Goal: Find specific page/section: Find specific page/section

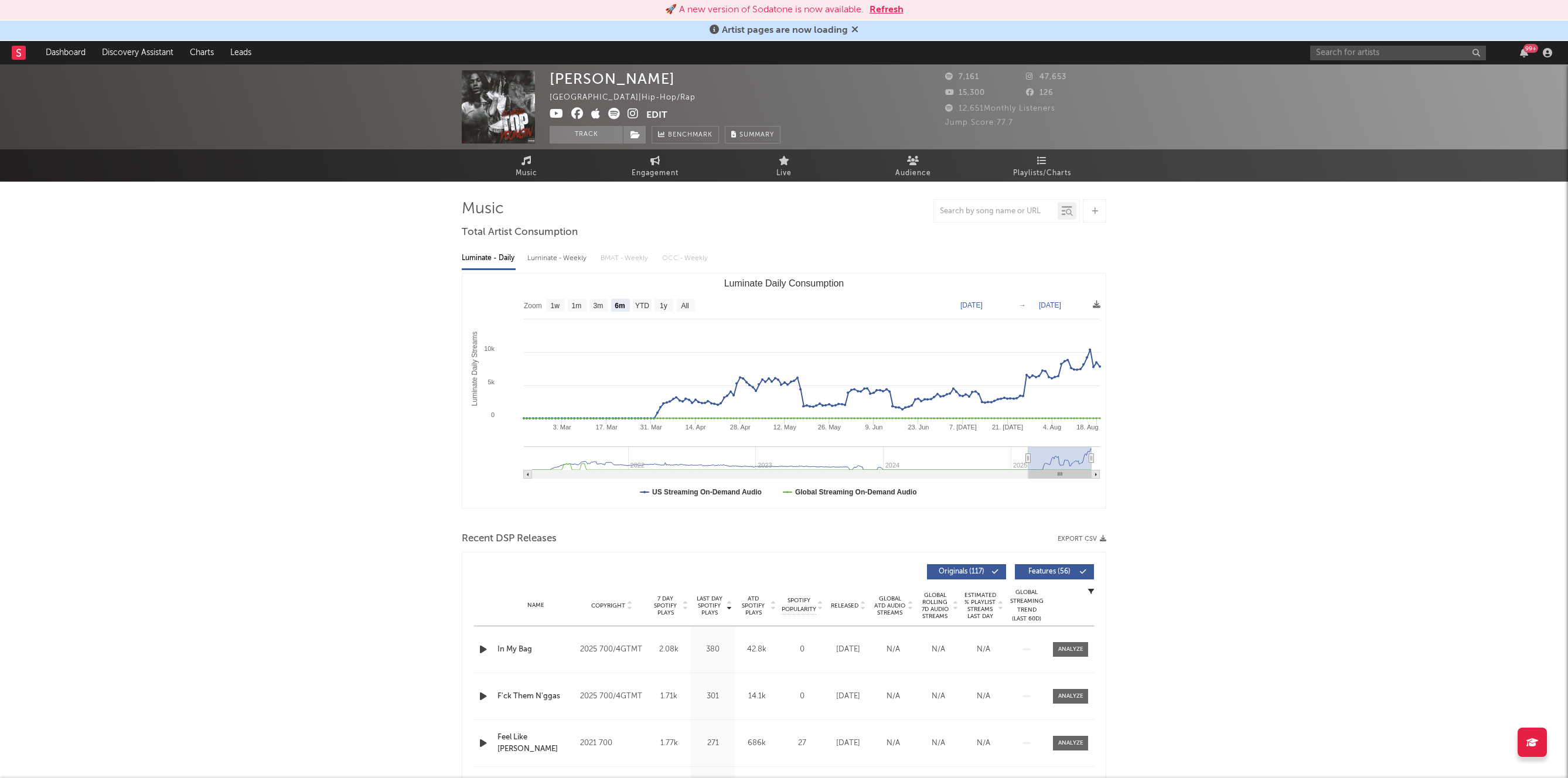
select select "6m"
click at [1371, 58] on input "text" at bounding box center [1398, 53] width 175 height 15
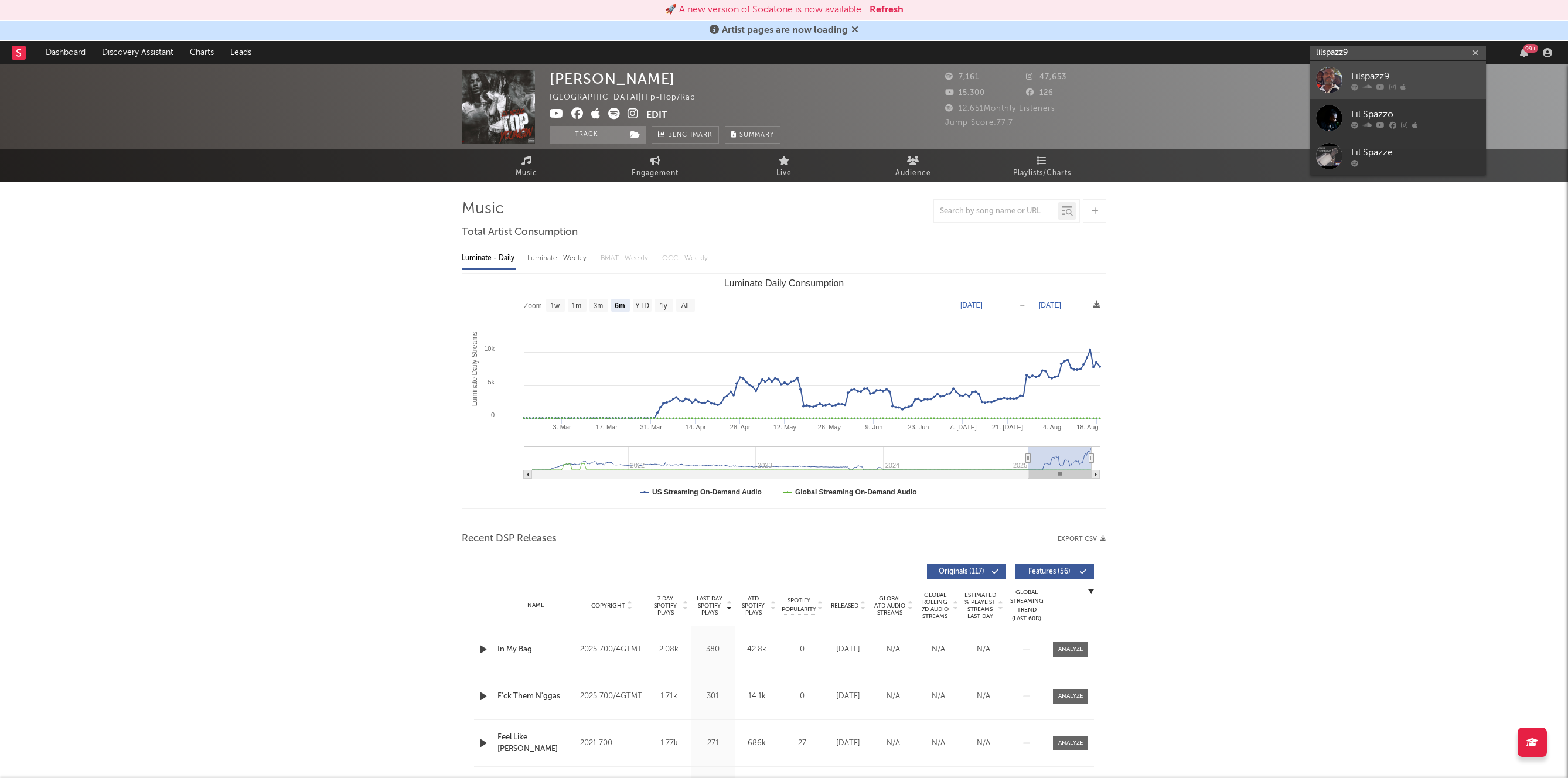
type input "lilspazz9"
drag, startPoint x: 1371, startPoint y: 67, endPoint x: 1364, endPoint y: 73, distance: 9.2
click at [1371, 66] on link "Lilspazz9" at bounding box center [1398, 79] width 175 height 38
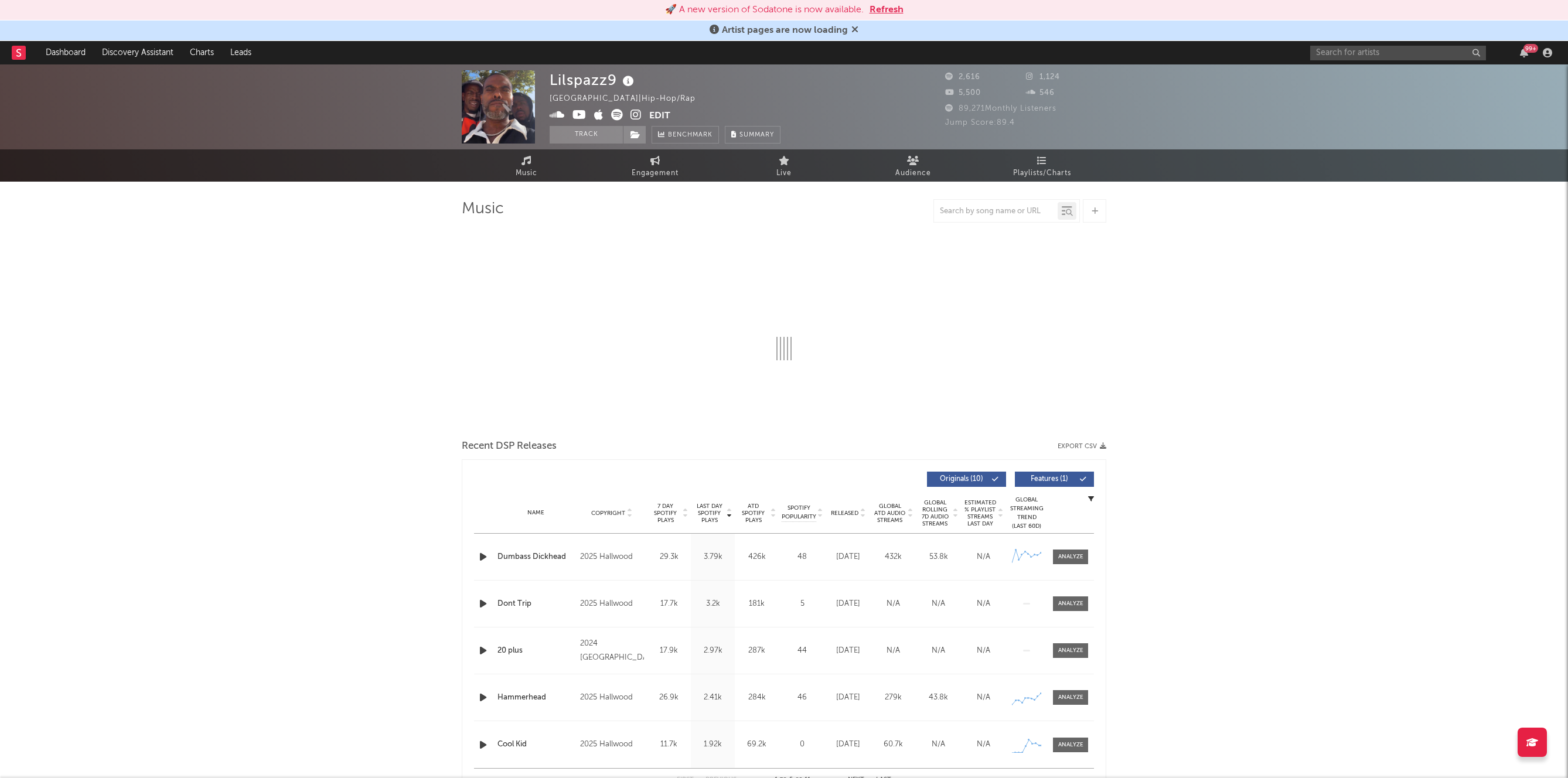
select select "6m"
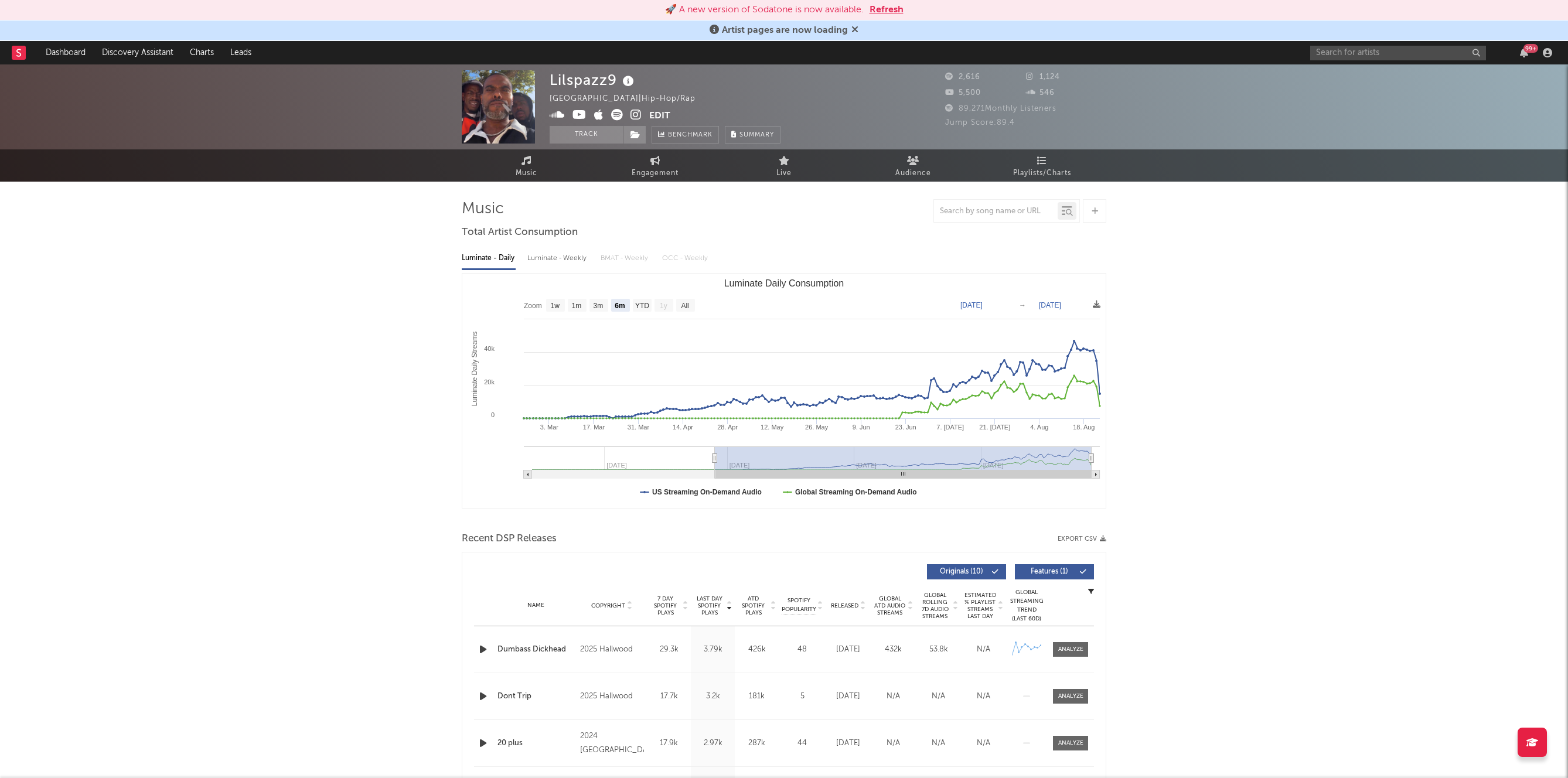
click at [592, 67] on div "Lilspazz9 [GEOGRAPHIC_DATA] | Hip-Hop/Rap Edit Track Benchmark Summary 2,616 1,…" at bounding box center [784, 107] width 1568 height 85
drag, startPoint x: 590, startPoint y: 80, endPoint x: 541, endPoint y: 80, distance: 49.0
click at [541, 80] on div "Lilspazz9 [GEOGRAPHIC_DATA] | Hip-Hop/Rap Edit Track Benchmark Summary 2,616 1,…" at bounding box center [784, 107] width 1568 height 85
copy div "Lilspazz9"
